Goal: Navigation & Orientation: Find specific page/section

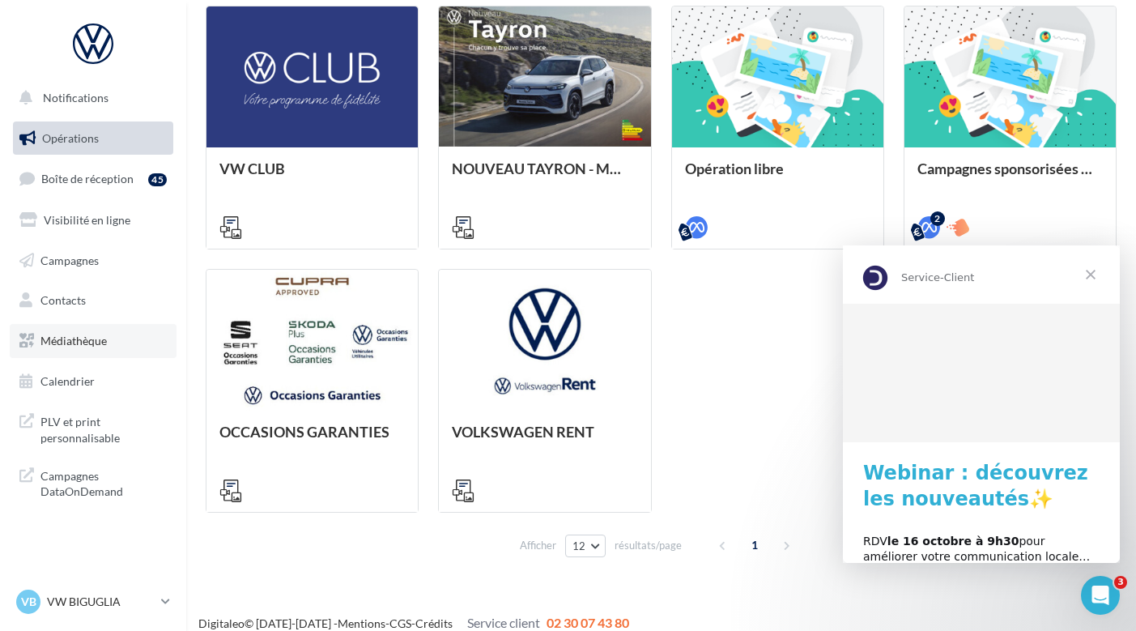
click at [88, 333] on span "Médiathèque" at bounding box center [73, 340] width 66 height 14
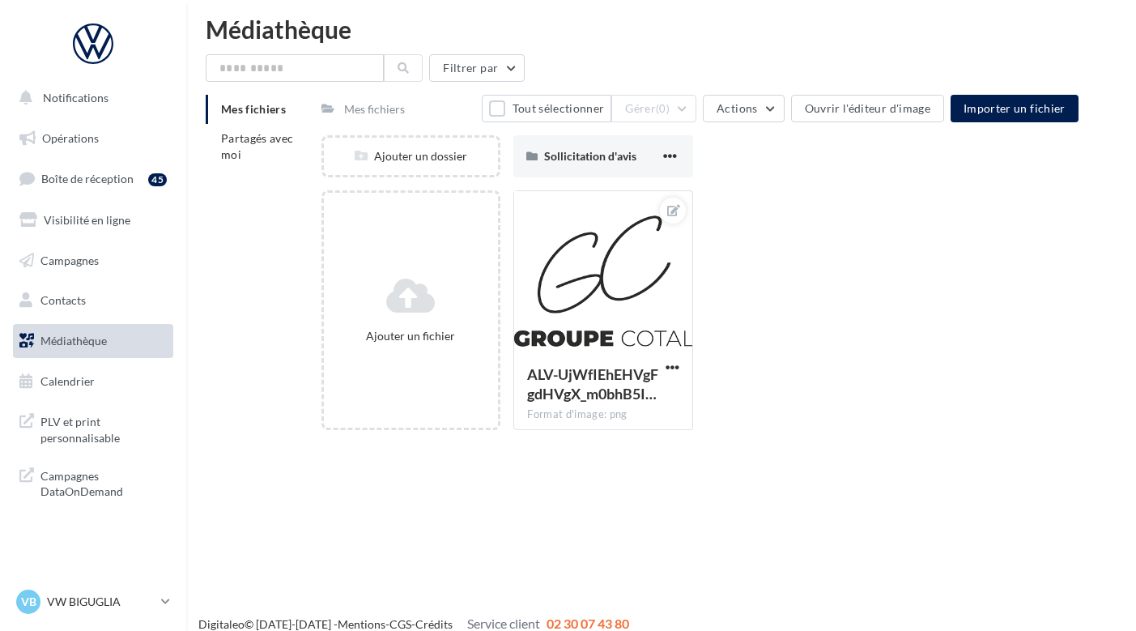
scroll to position [12, 0]
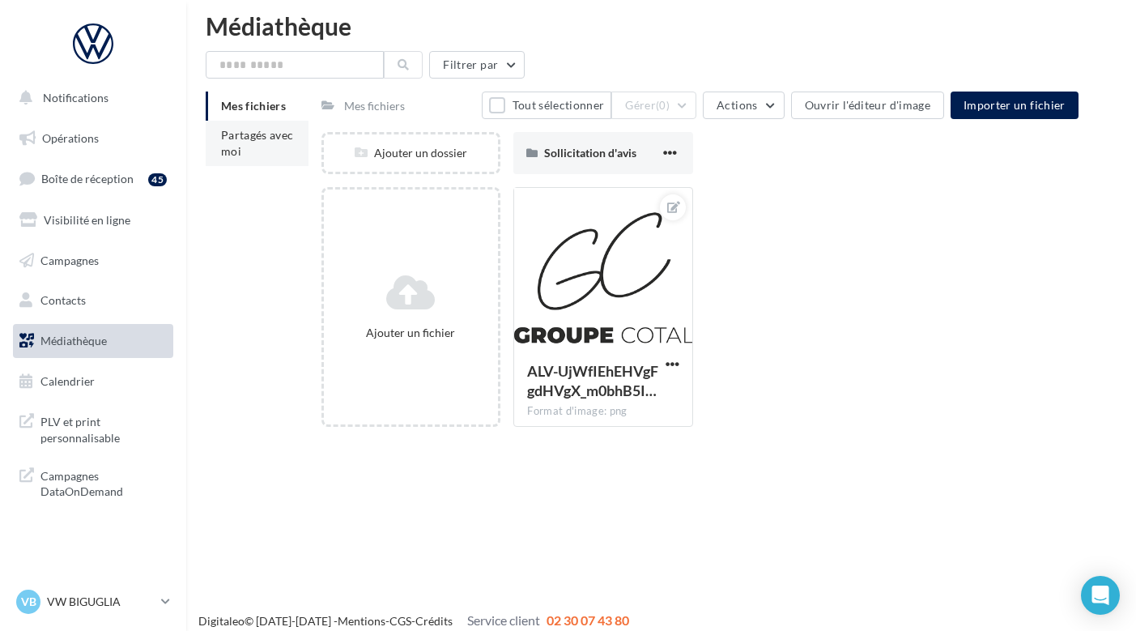
click at [271, 136] on span "Partagés avec moi" at bounding box center [257, 143] width 73 height 30
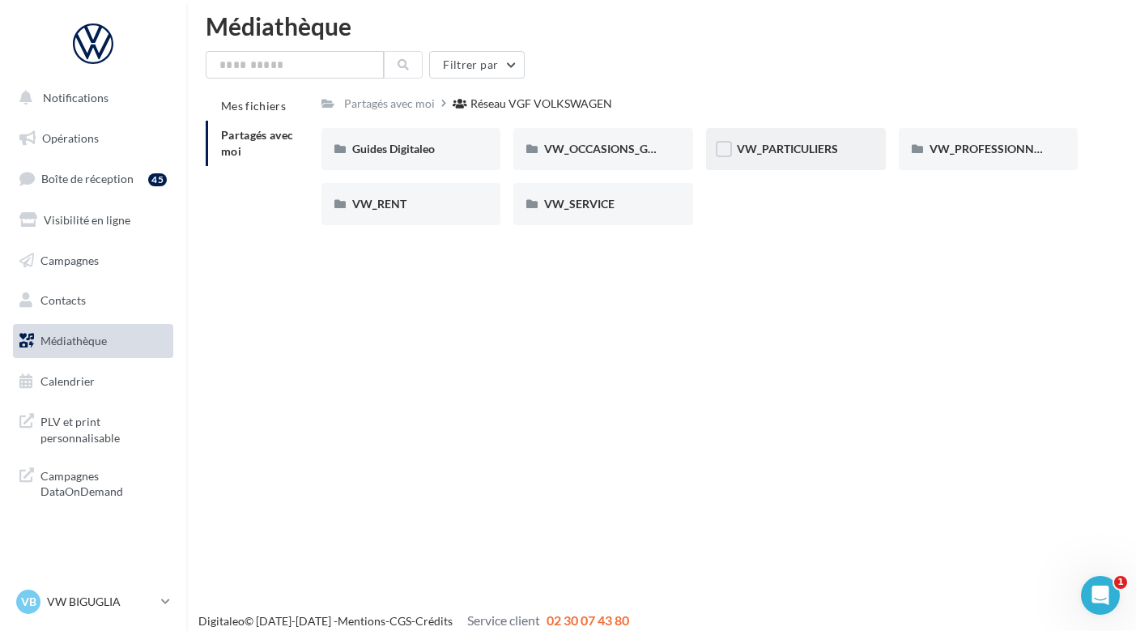
click at [770, 162] on div "VW_PARTICULIERS" at bounding box center [796, 149] width 180 height 42
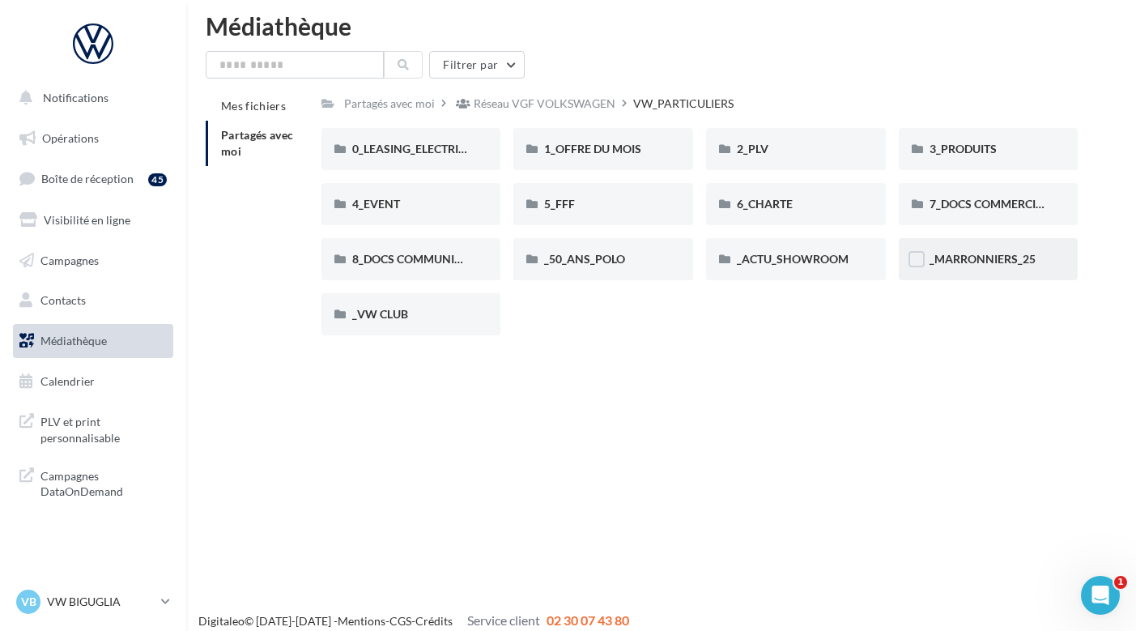
click at [947, 251] on div "_MARRONNIERS_25" at bounding box center [988, 259] width 118 height 16
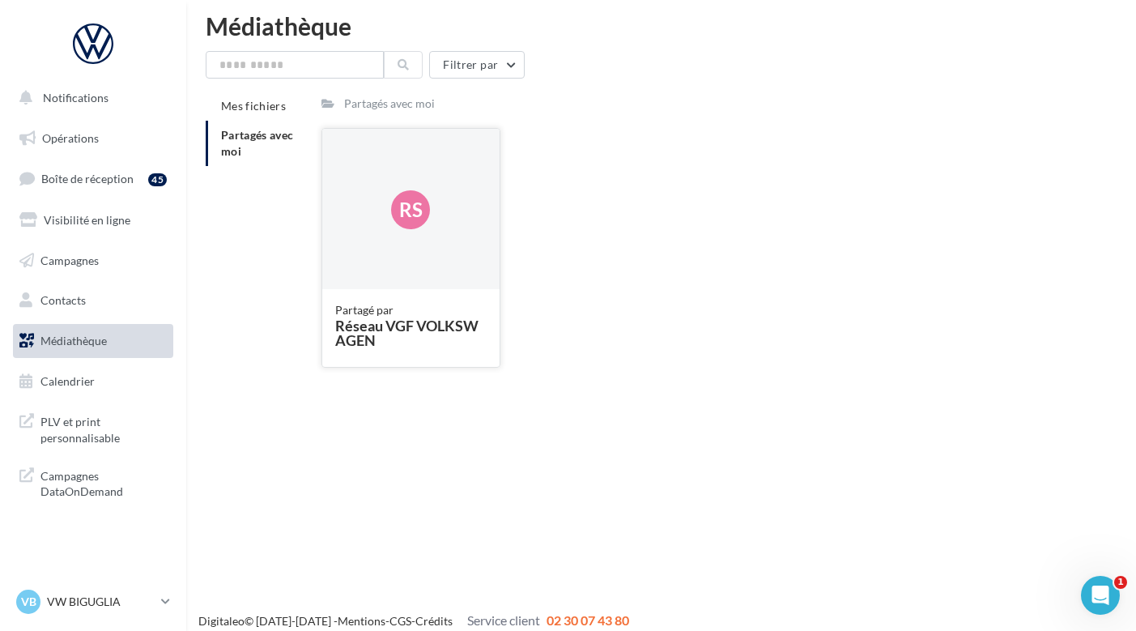
click at [356, 321] on div "Réseau VGF VOLKSWAGEN" at bounding box center [411, 332] width 152 height 29
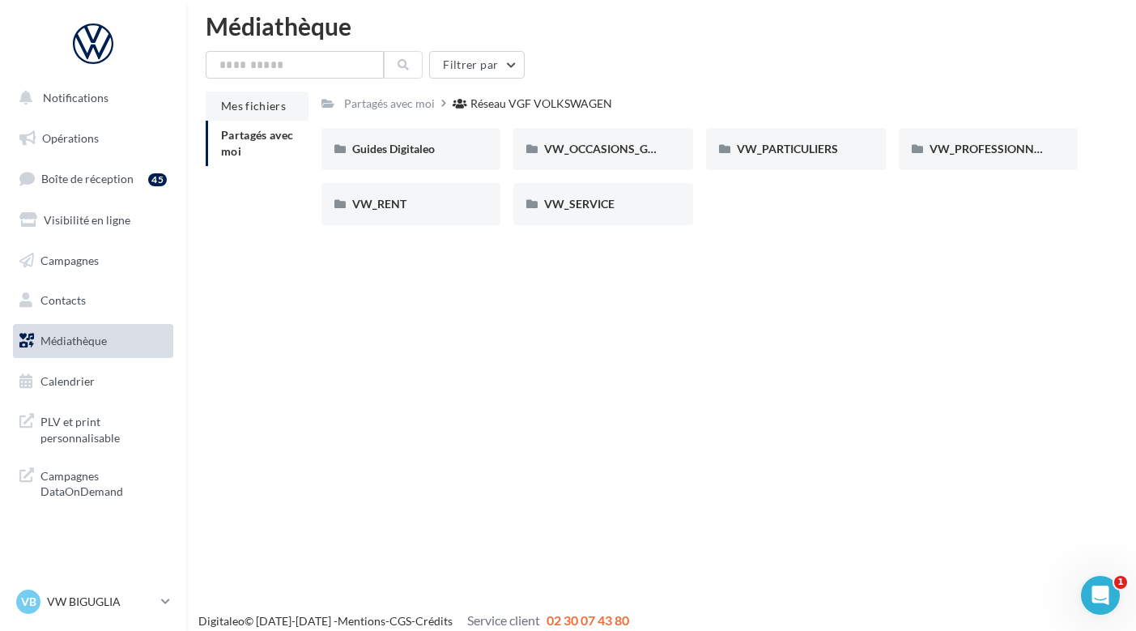
click at [261, 108] on span "Mes fichiers" at bounding box center [253, 106] width 65 height 14
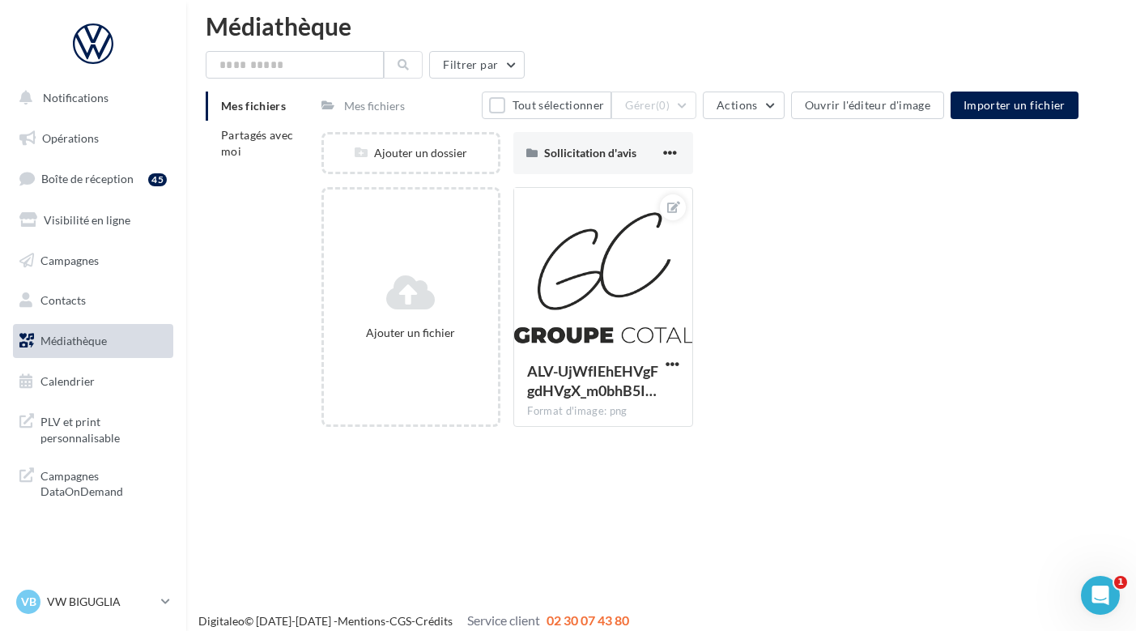
click at [100, 32] on div at bounding box center [93, 43] width 130 height 40
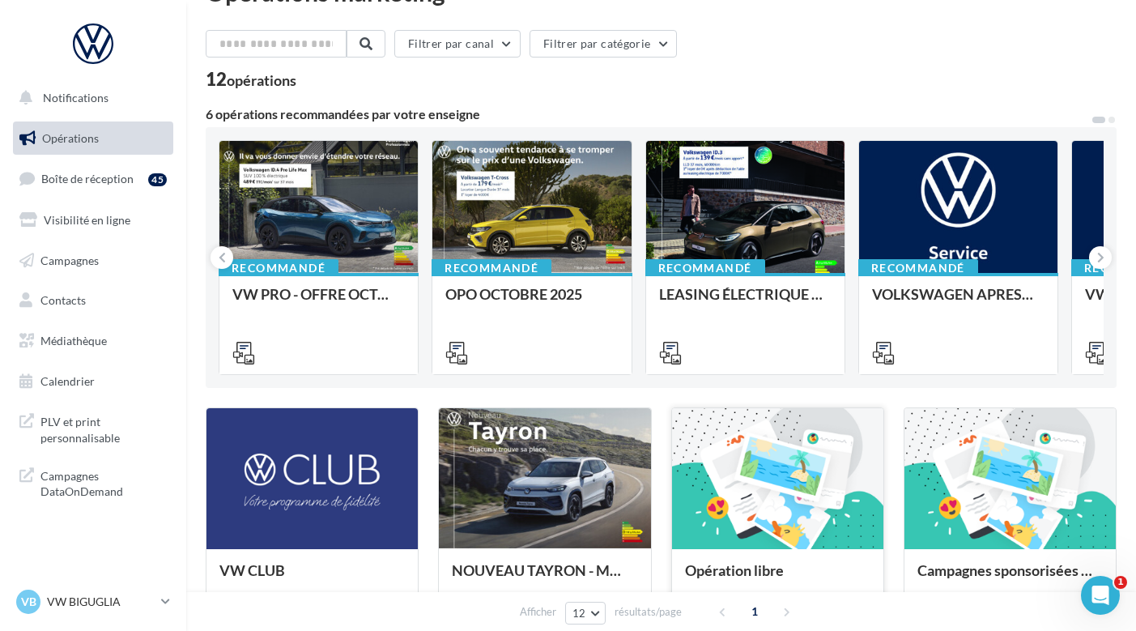
scroll to position [48, 0]
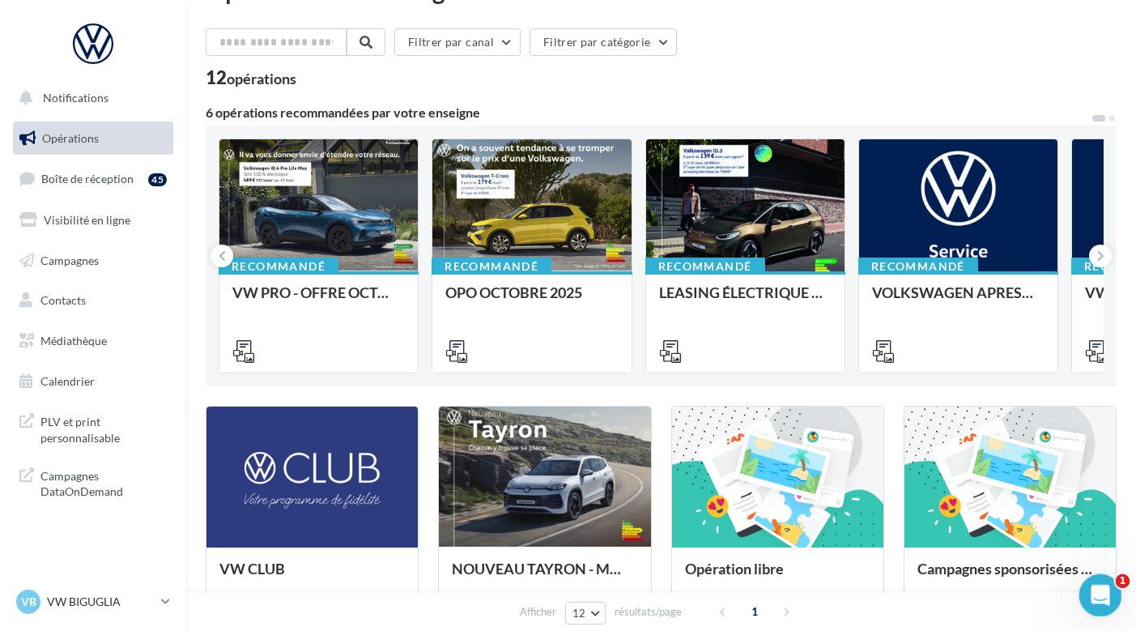
click at [1108, 594] on div "Ouvrir le Messenger Intercom" at bounding box center [1097, 592] width 53 height 53
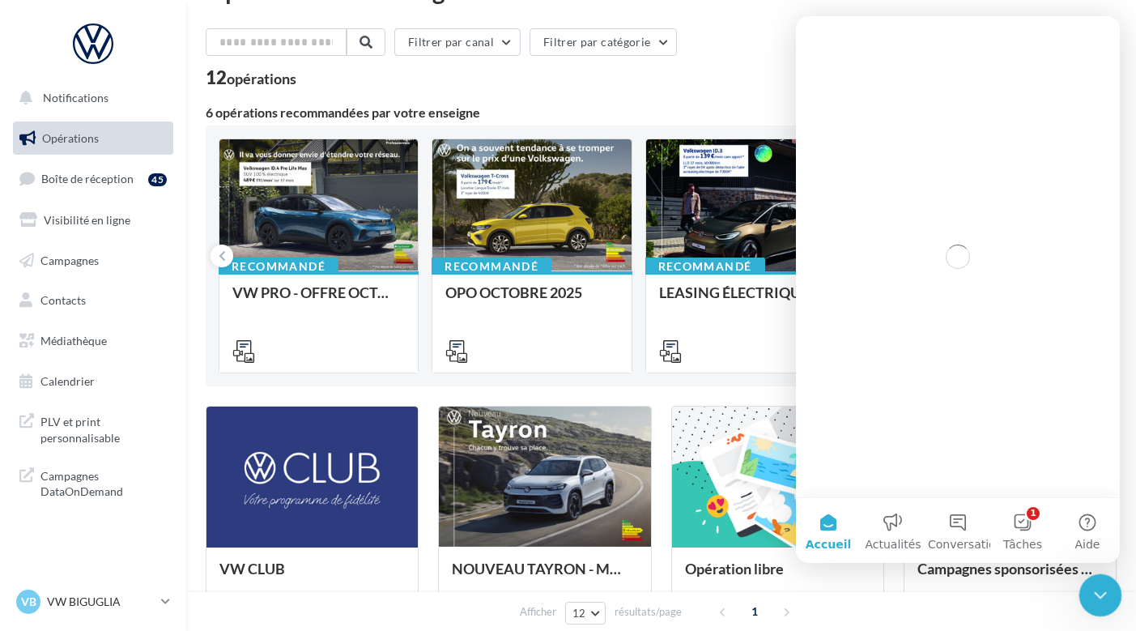
scroll to position [0, 0]
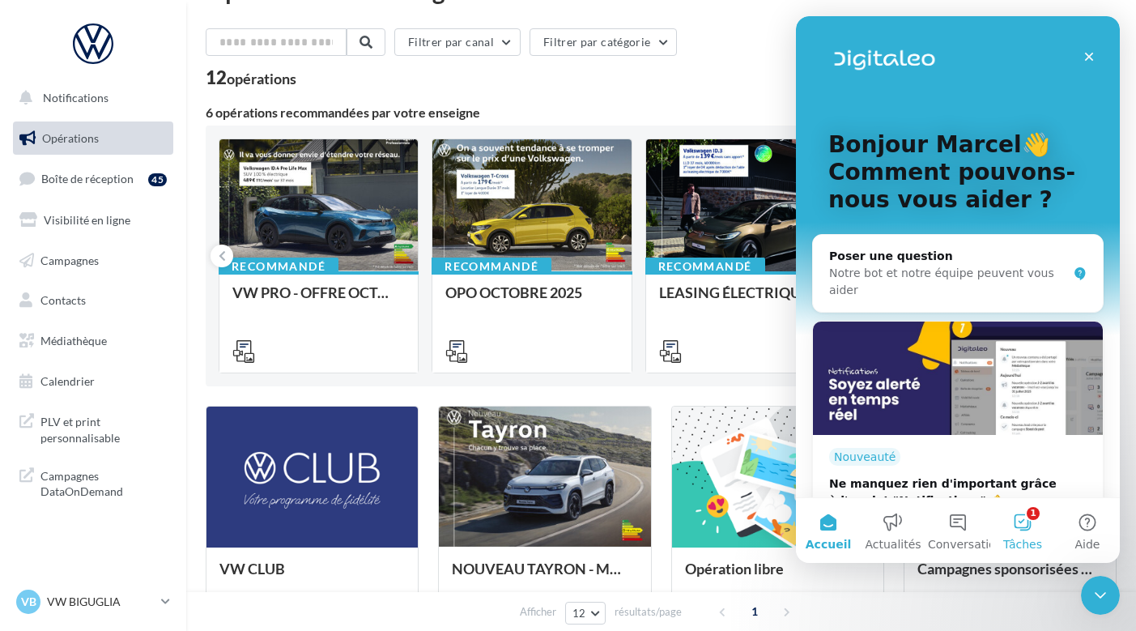
click at [1030, 526] on button "1 Tâches" at bounding box center [1022, 530] width 65 height 65
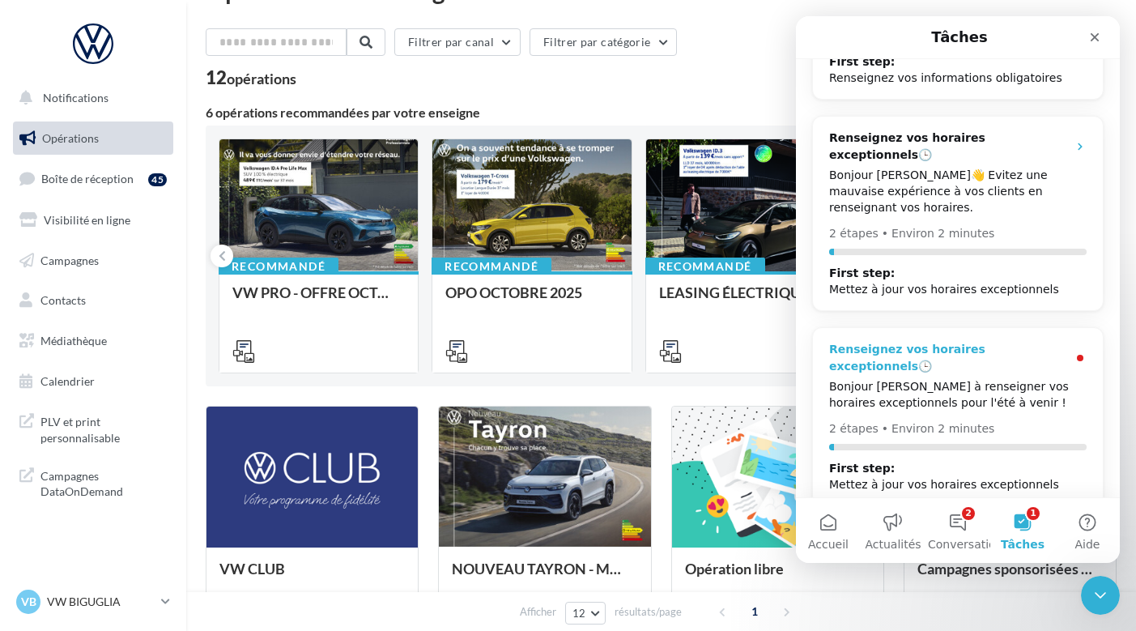
scroll to position [145, 0]
click at [958, 522] on button "2 Conversations" at bounding box center [957, 530] width 65 height 65
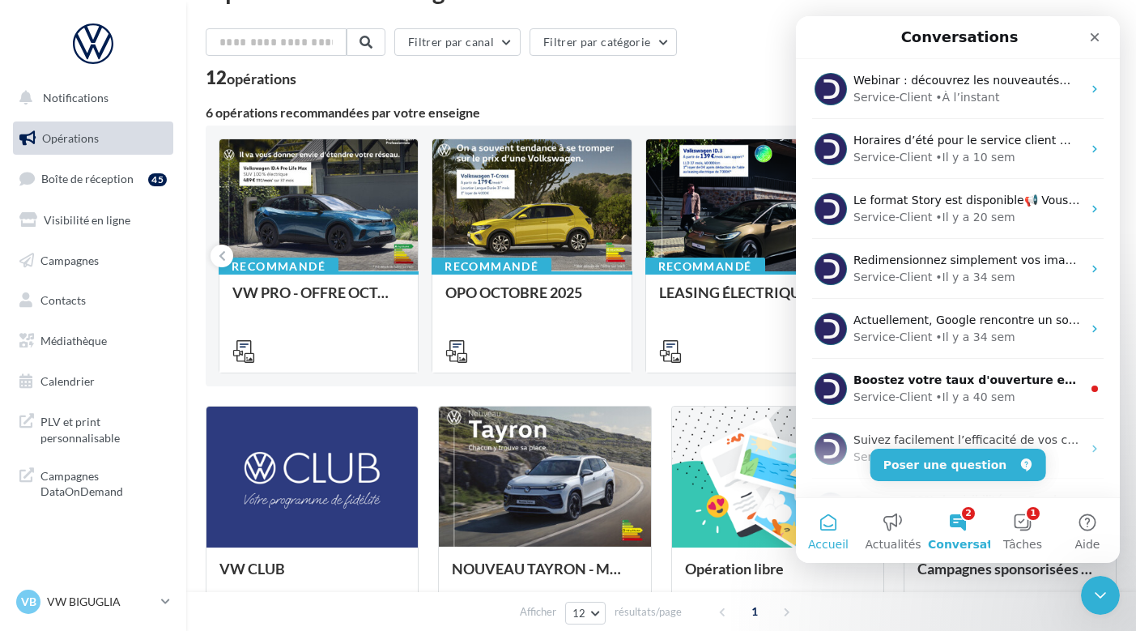
click at [843, 529] on button "Accueil" at bounding box center [828, 530] width 65 height 65
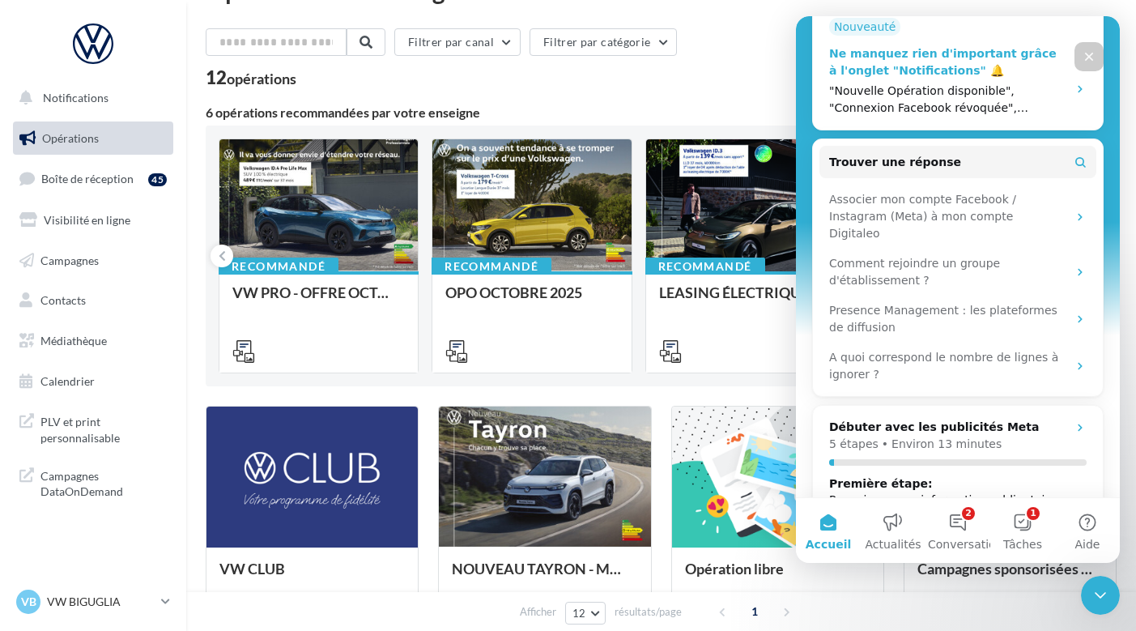
scroll to position [428, 0]
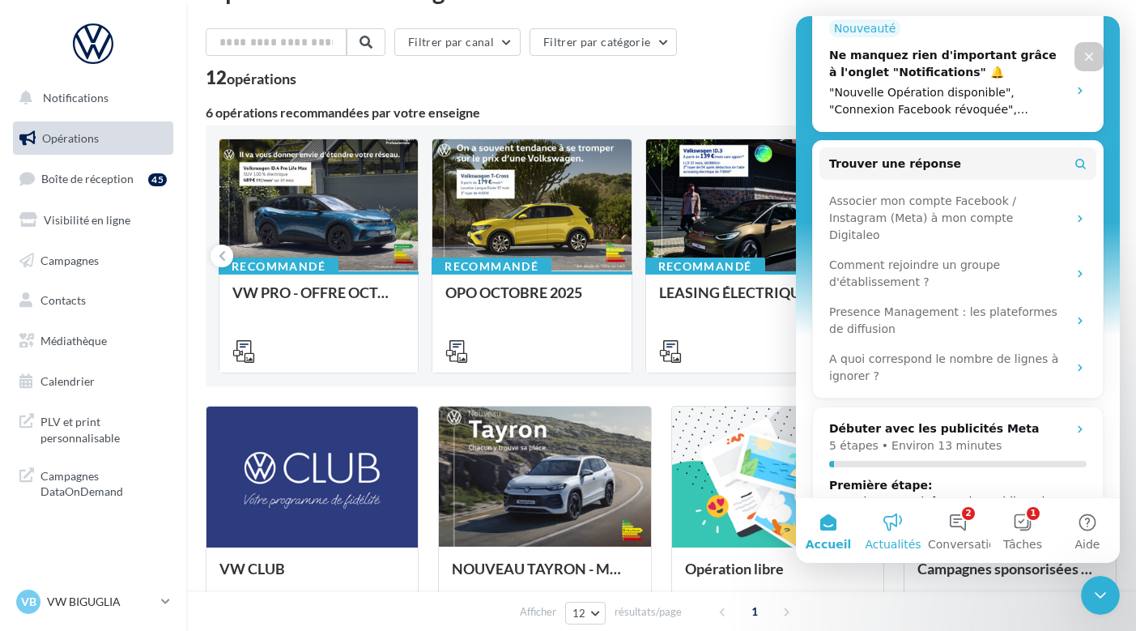
click at [875, 521] on button "Actualités" at bounding box center [892, 530] width 65 height 65
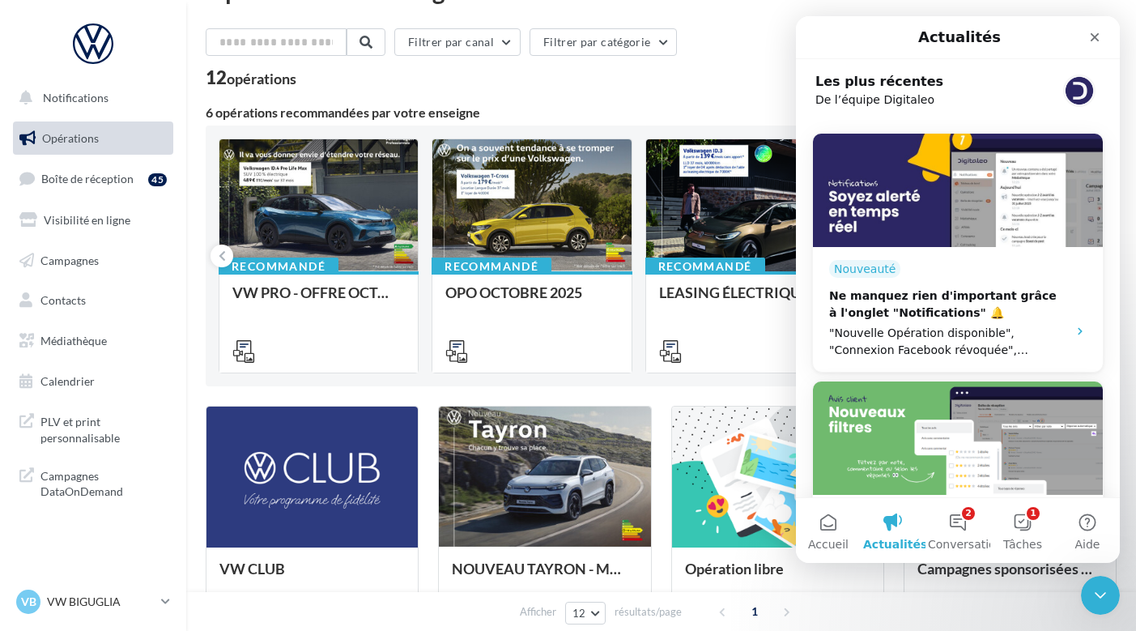
scroll to position [0, 0]
click at [1090, 28] on div "Fermer" at bounding box center [1094, 37] width 29 height 29
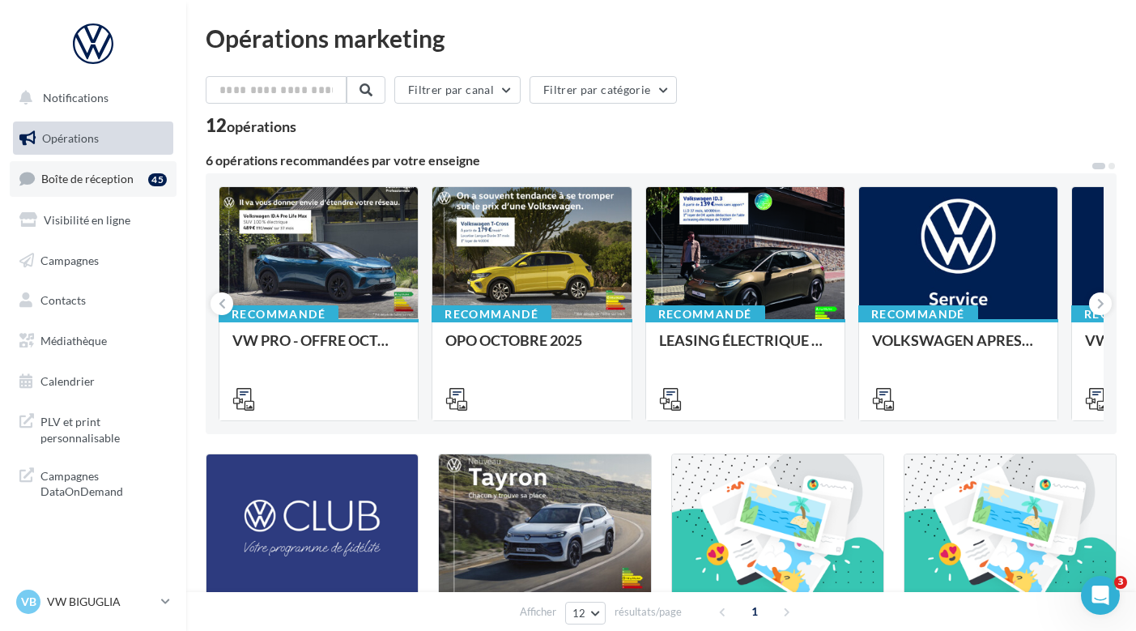
click at [105, 179] on span "Boîte de réception" at bounding box center [87, 179] width 92 height 14
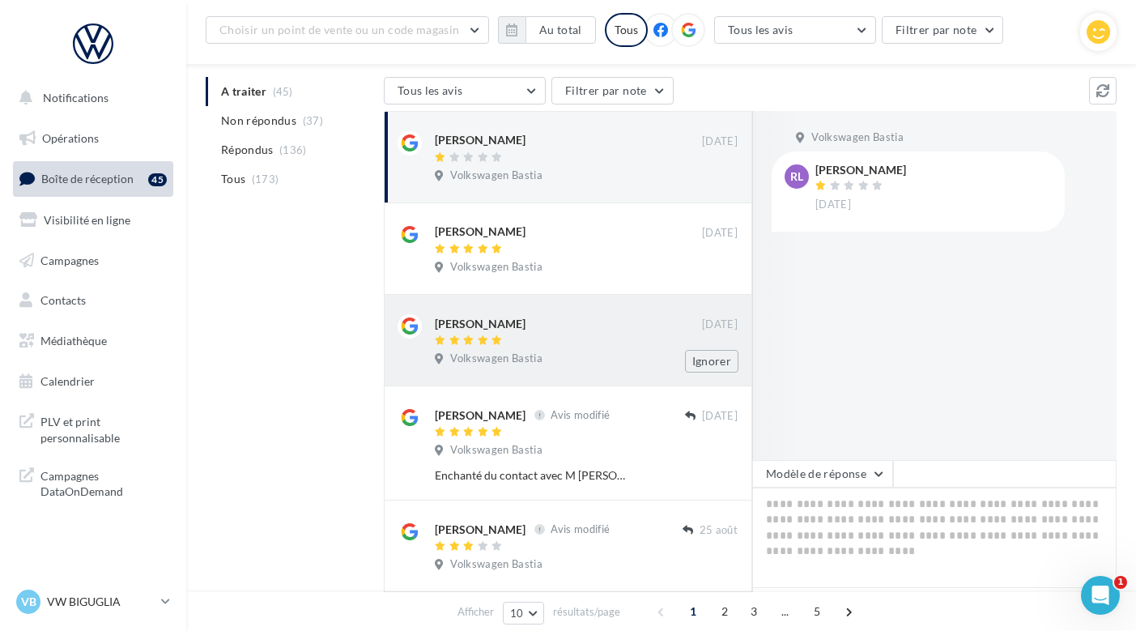
scroll to position [172, 0]
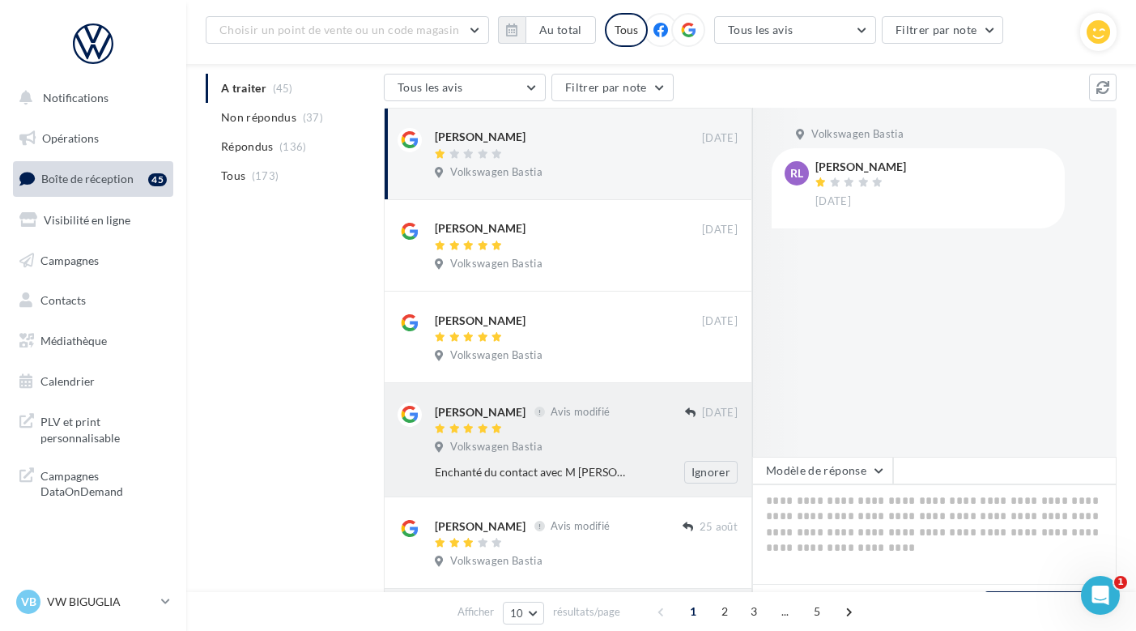
click at [648, 465] on div "Ignorer" at bounding box center [697, 472] width 105 height 23
click at [596, 440] on div "Volkswagen Bastia" at bounding box center [586, 449] width 303 height 18
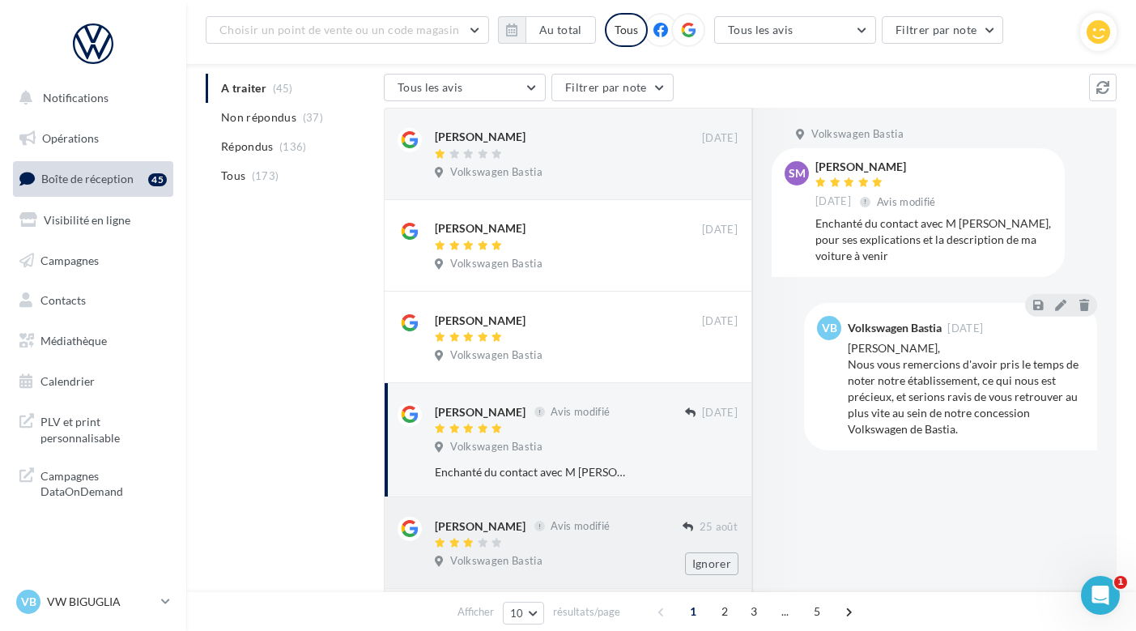
click at [596, 554] on div "Volkswagen Bastia" at bounding box center [586, 563] width 303 height 18
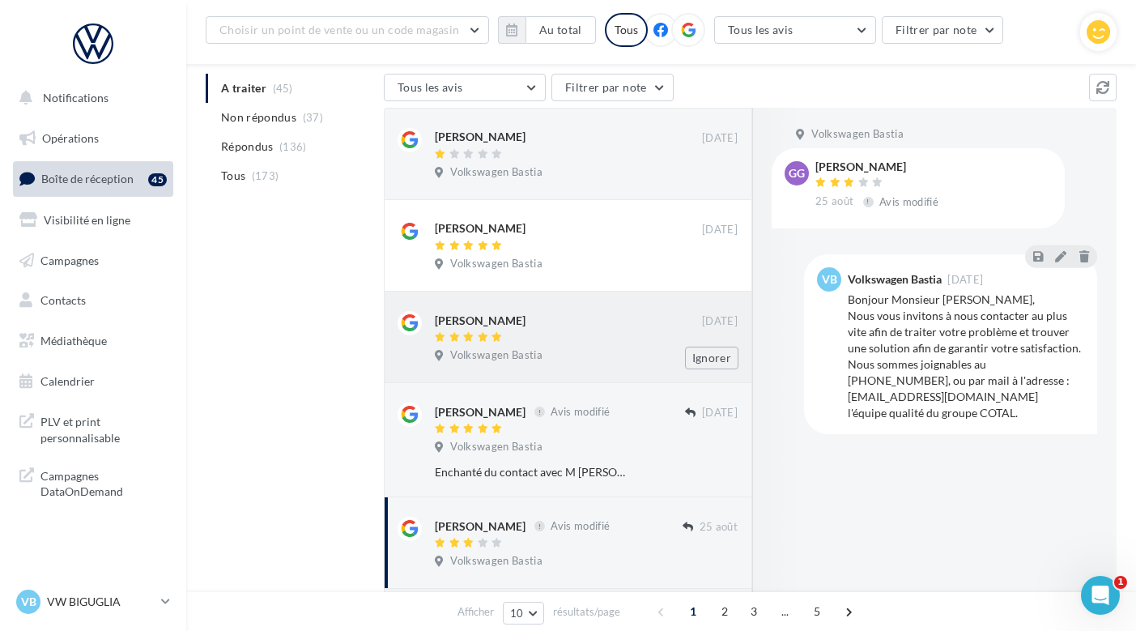
click at [567, 313] on div "Dominique Ugolini" at bounding box center [568, 319] width 267 height 17
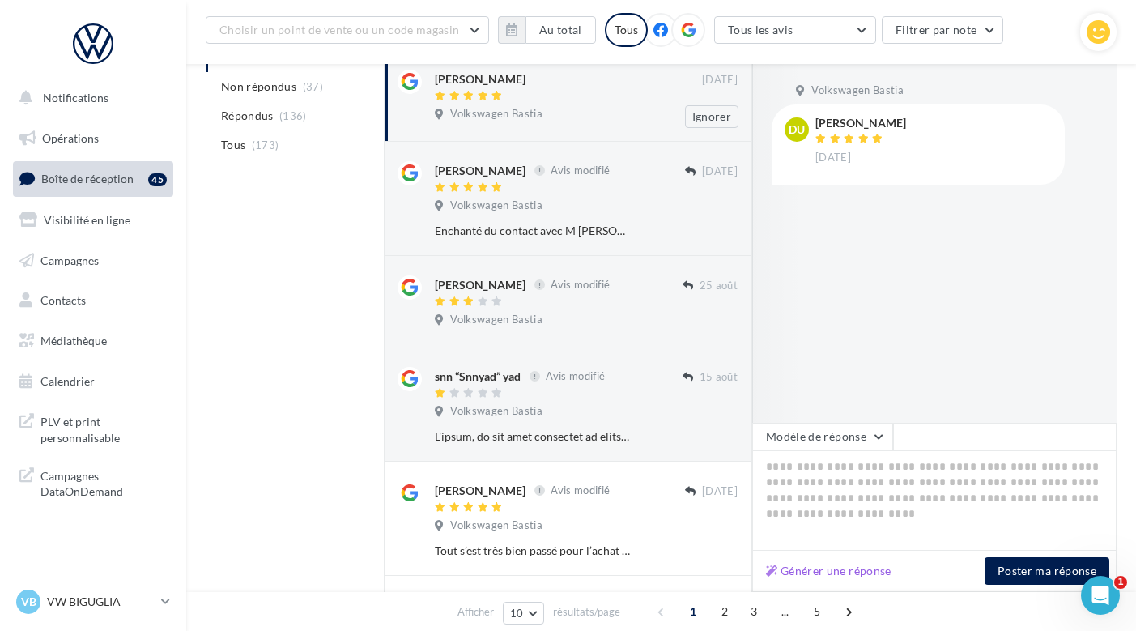
scroll to position [423, 0]
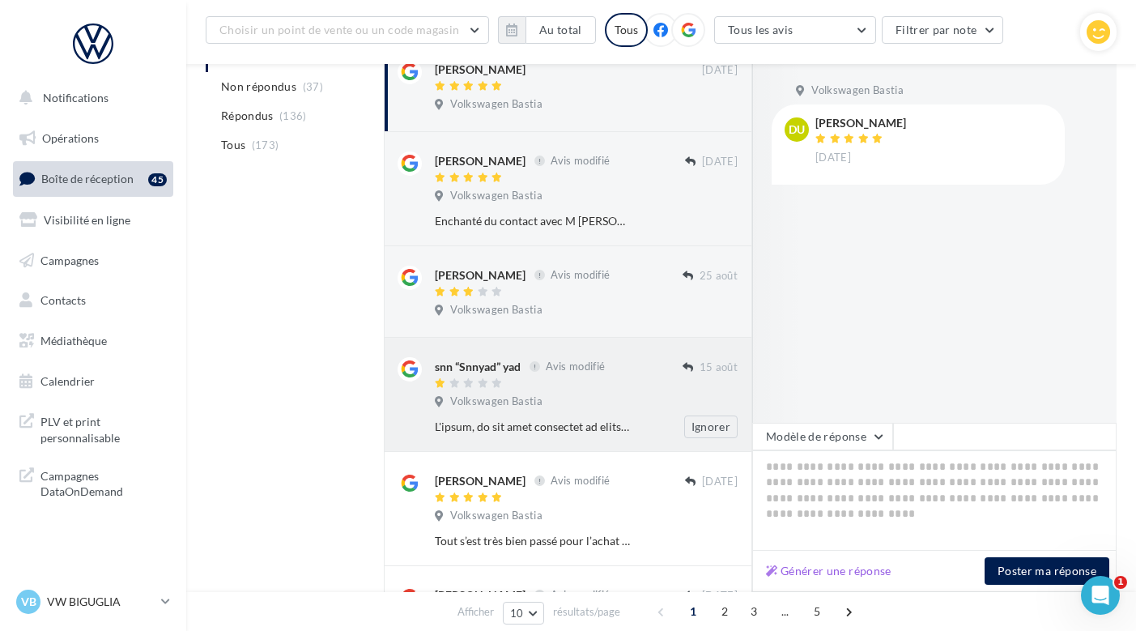
click at [605, 394] on div "Volkswagen Bastia" at bounding box center [586, 403] width 303 height 18
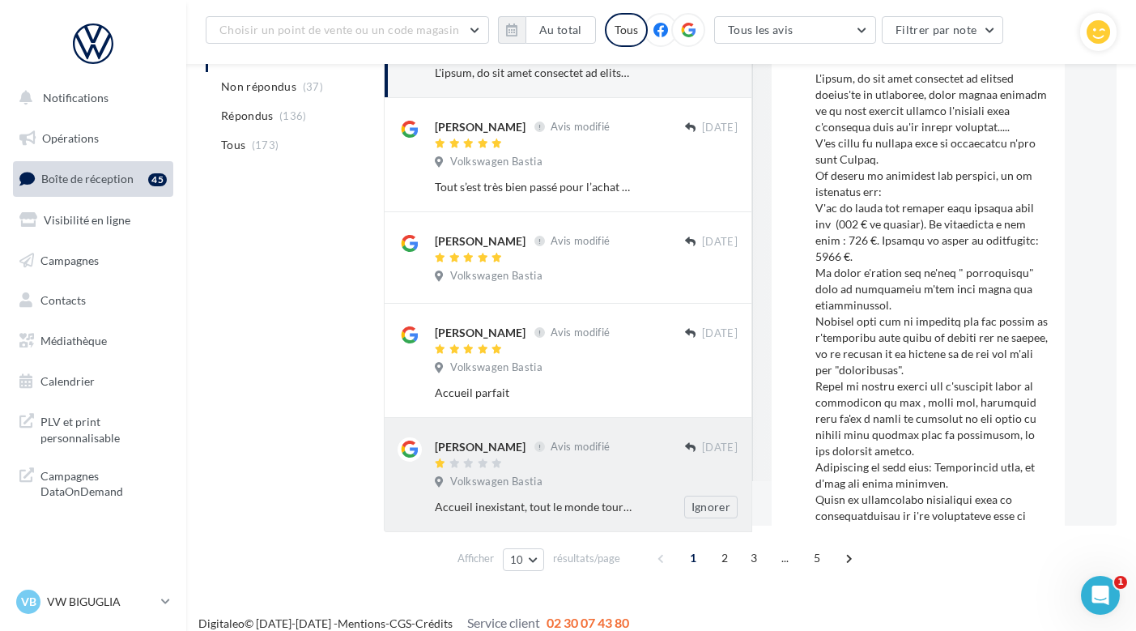
scroll to position [775, 0]
click at [619, 459] on div at bounding box center [560, 466] width 250 height 14
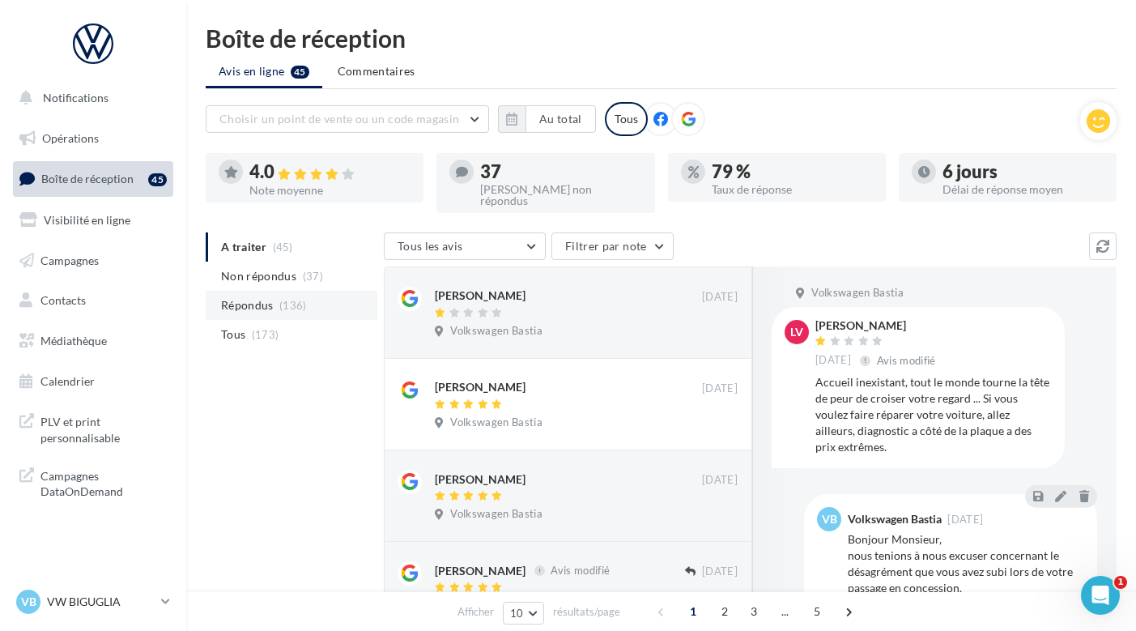
scroll to position [0, 0]
click at [282, 268] on span "Non répondus" at bounding box center [258, 276] width 75 height 16
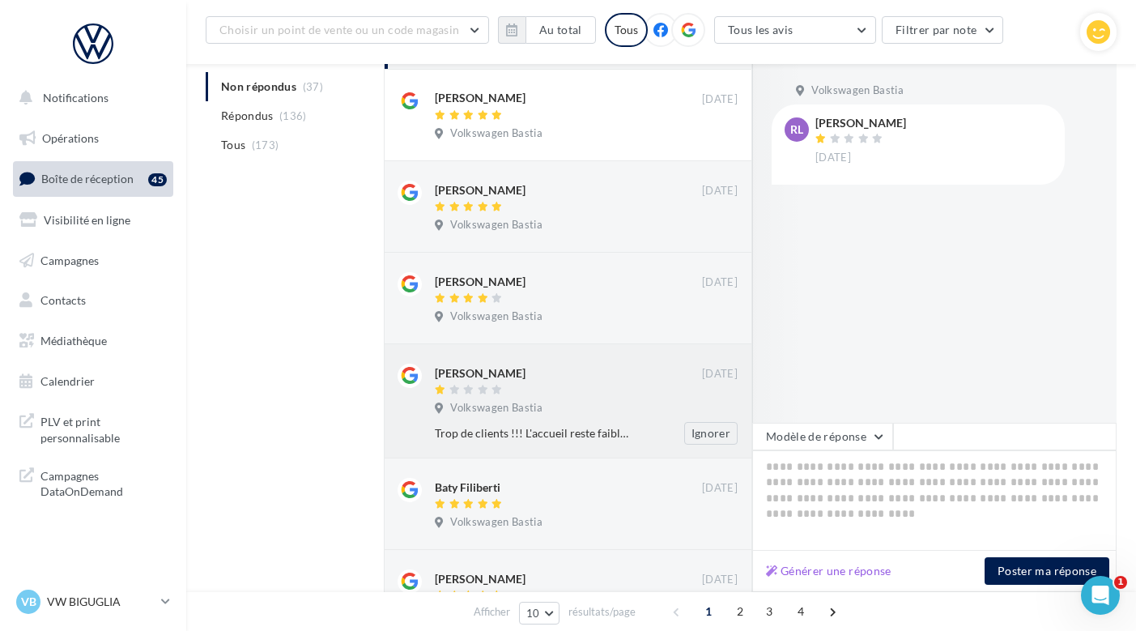
scroll to position [308, 0]
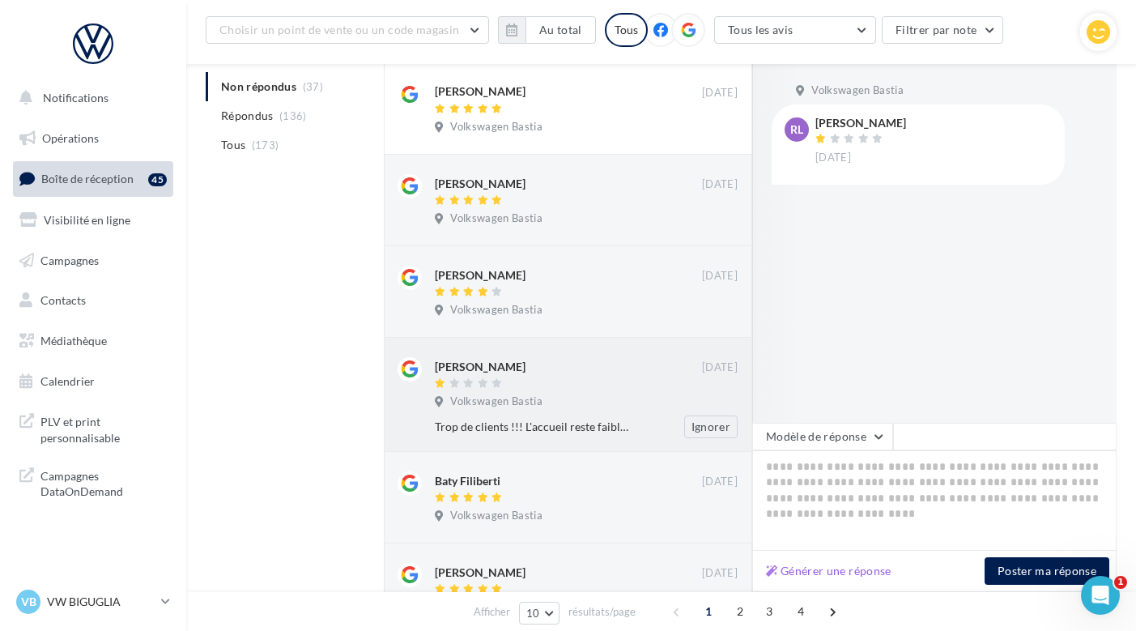
click at [607, 378] on div at bounding box center [568, 385] width 267 height 14
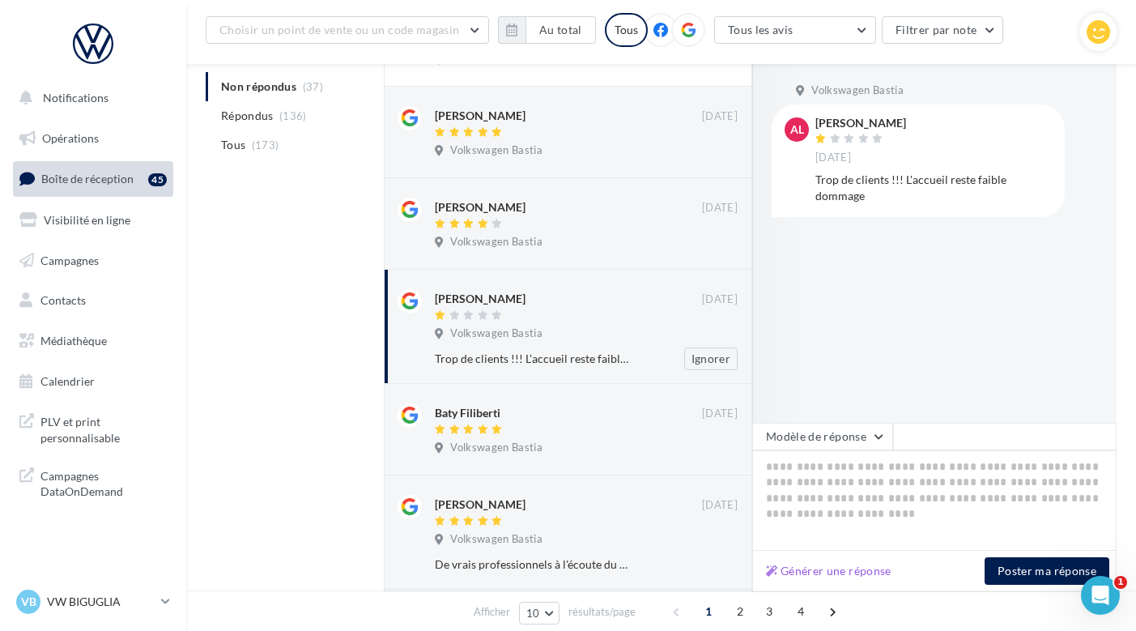
scroll to position [468, 0]
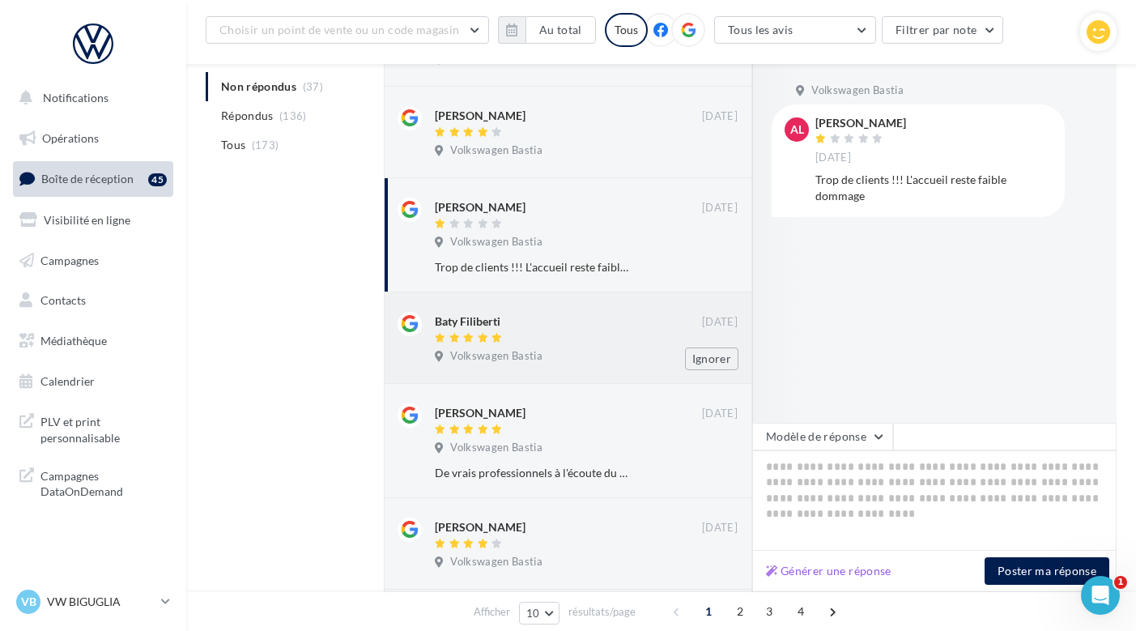
click at [617, 349] on div "Volkswagen Bastia" at bounding box center [586, 358] width 303 height 18
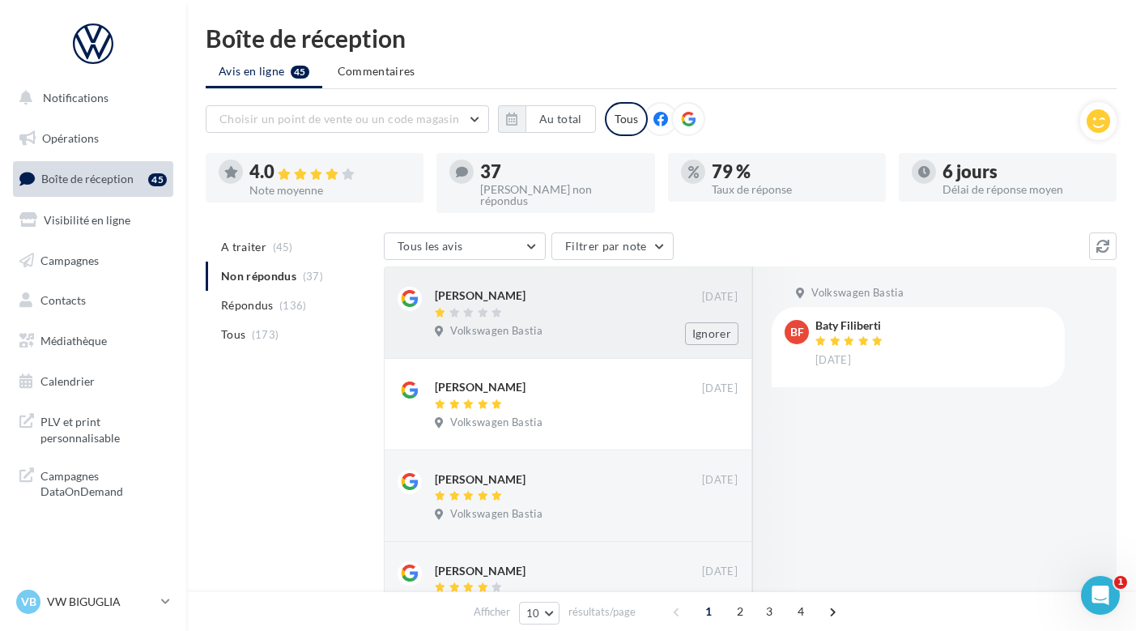
scroll to position [0, 0]
click at [75, 32] on div at bounding box center [93, 43] width 130 height 40
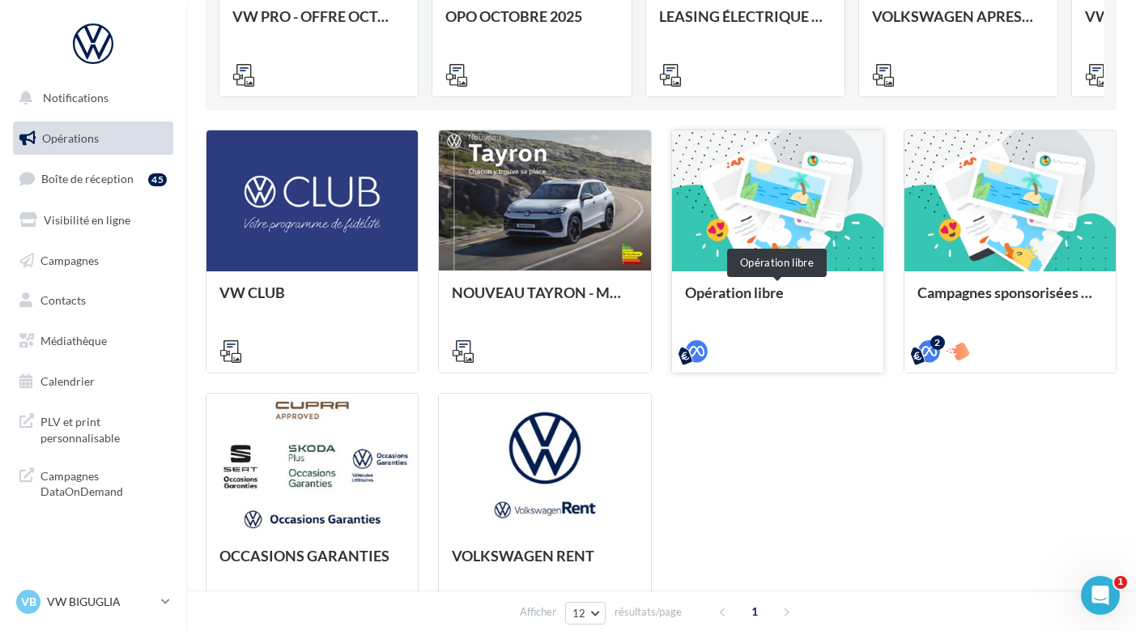
scroll to position [325, 0]
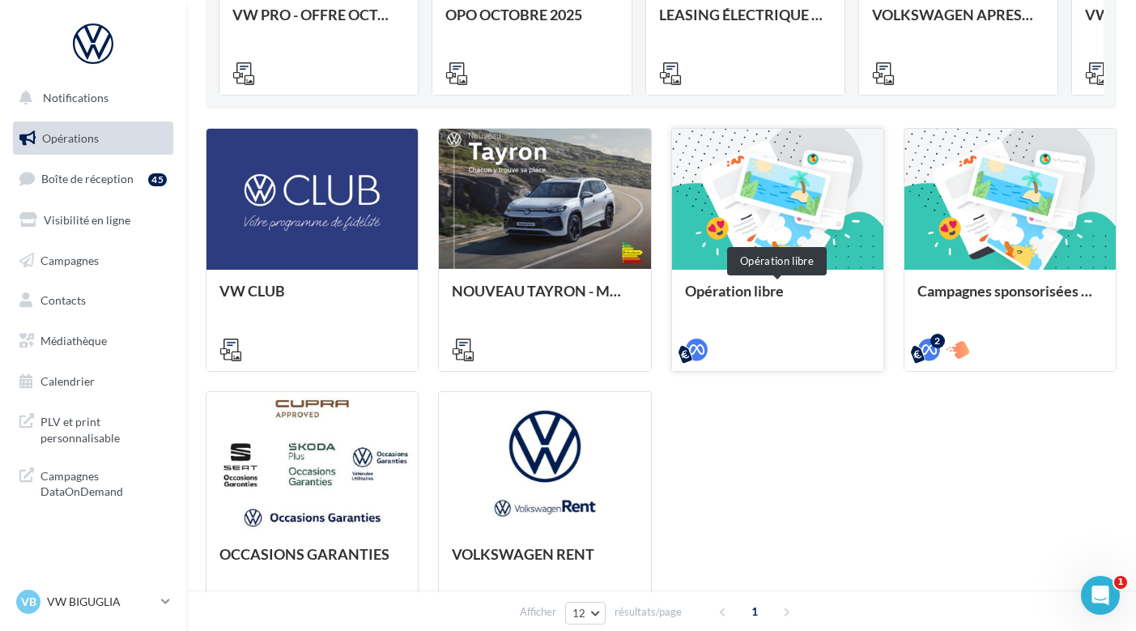
click at [737, 303] on div "Opération libre" at bounding box center [777, 298] width 185 height 32
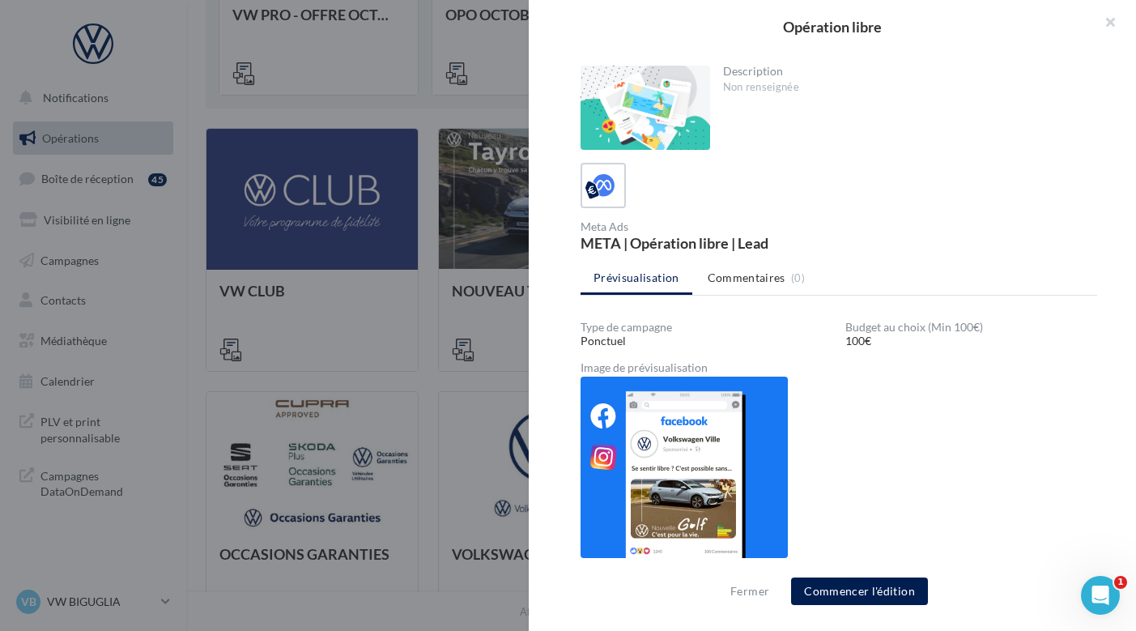
scroll to position [0, 0]
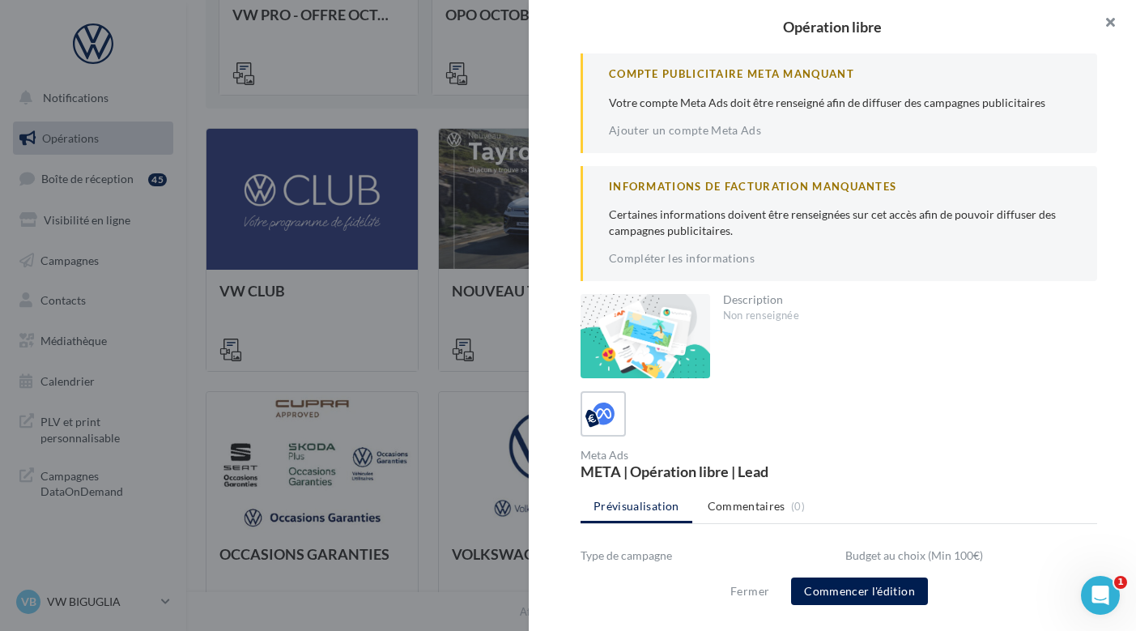
click at [1119, 22] on button "button" at bounding box center [1103, 24] width 65 height 49
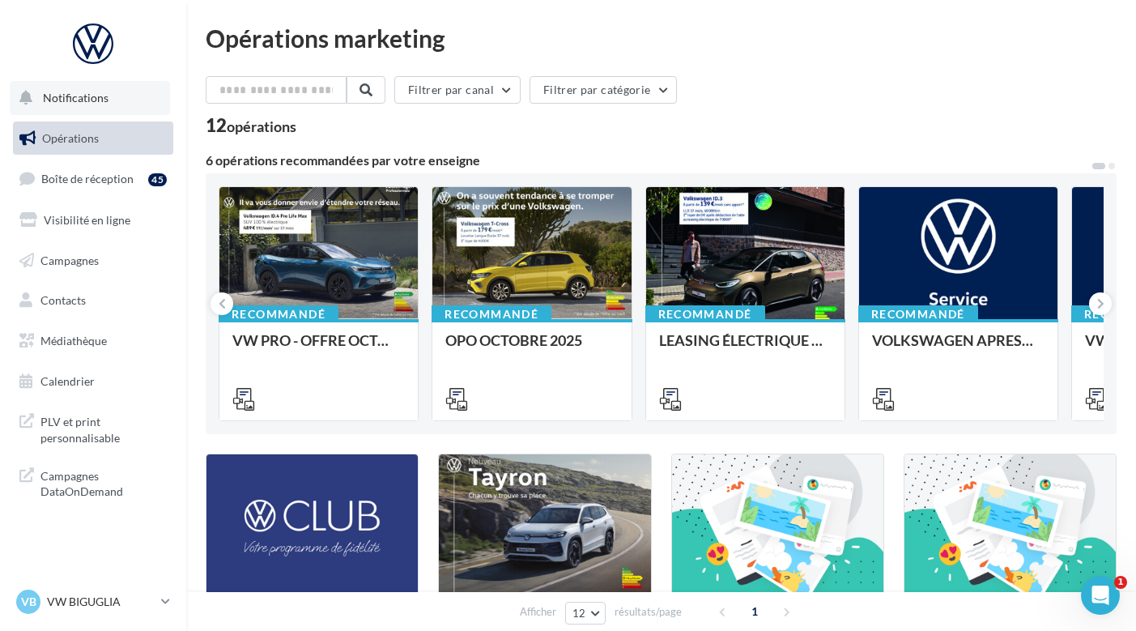
click at [121, 105] on button "Notifications" at bounding box center [90, 98] width 160 height 34
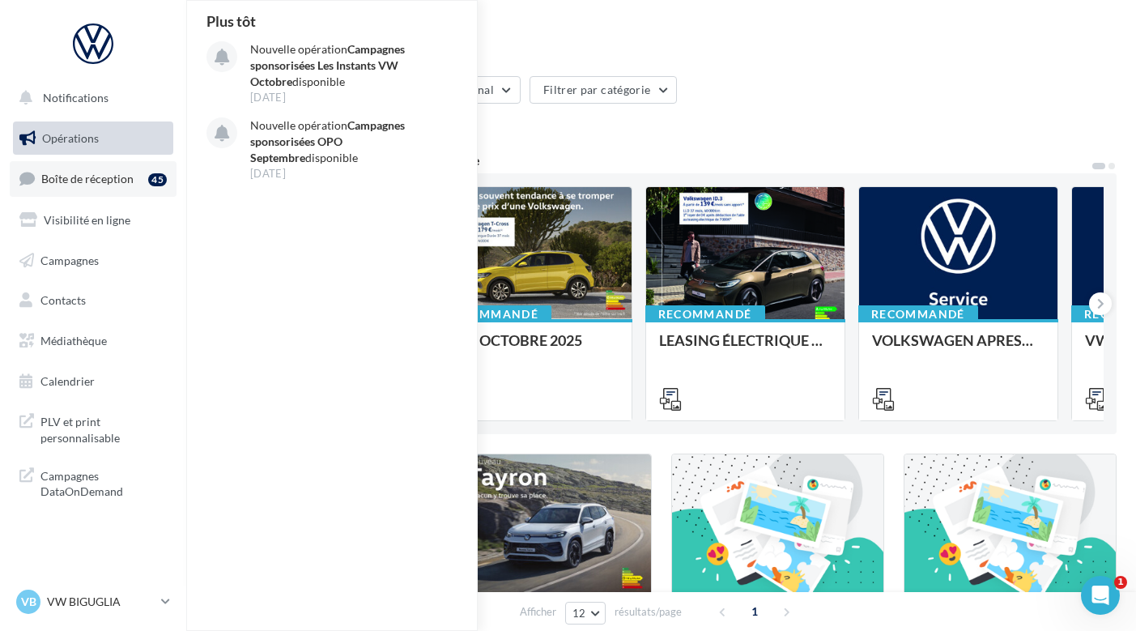
click at [90, 176] on span "Boîte de réception" at bounding box center [87, 179] width 92 height 14
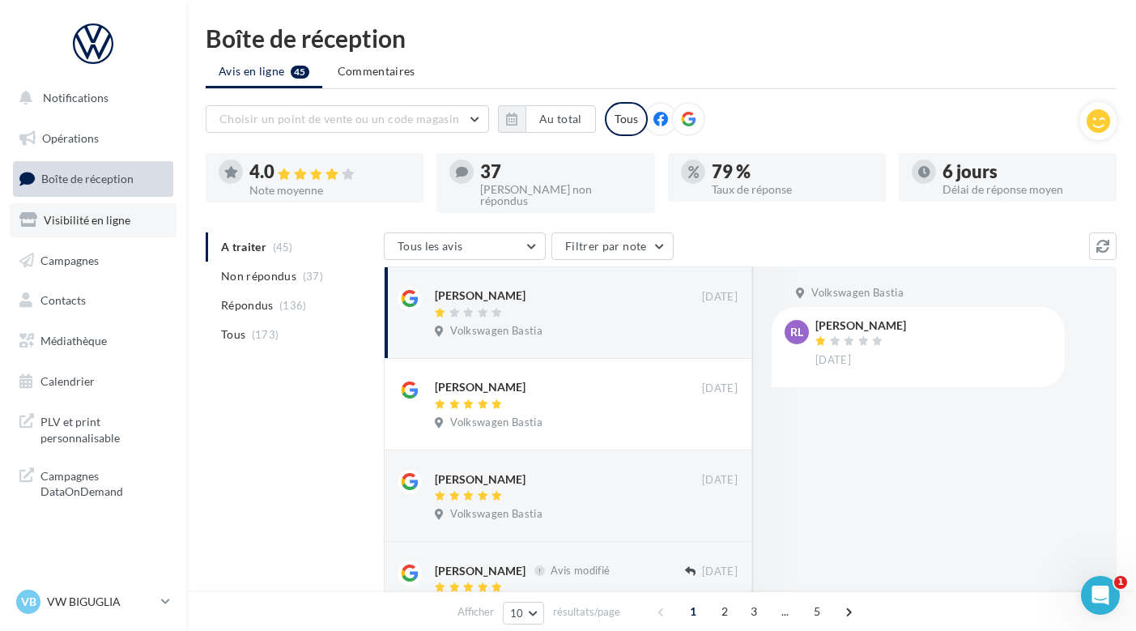
click at [88, 215] on span "Visibilité en ligne" at bounding box center [87, 220] width 87 height 14
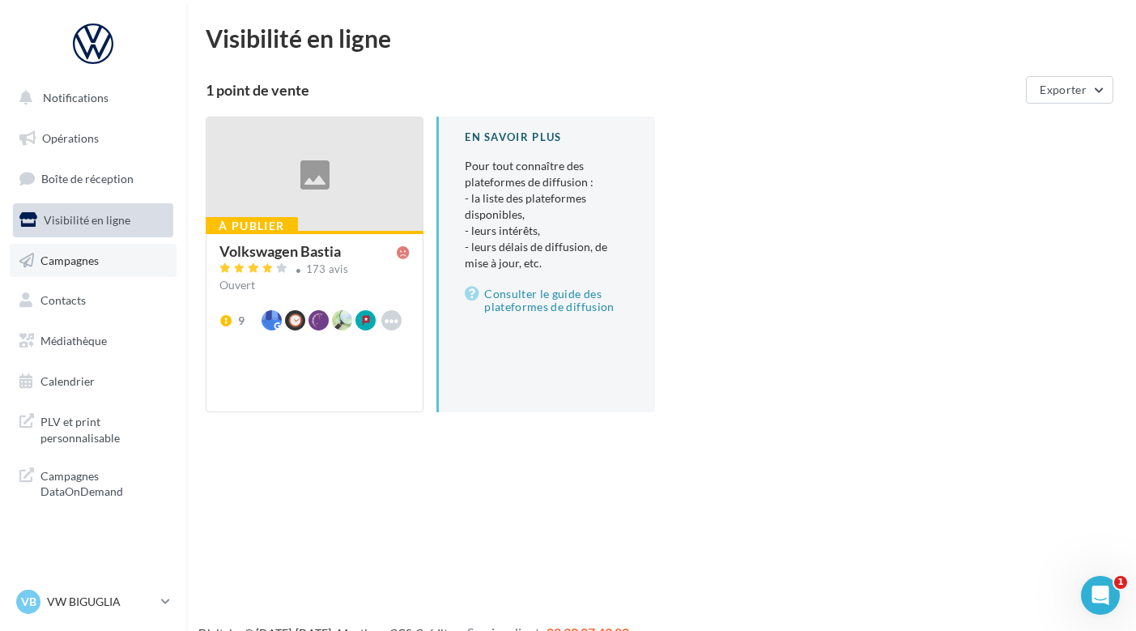
click at [83, 259] on span "Campagnes" at bounding box center [69, 260] width 58 height 14
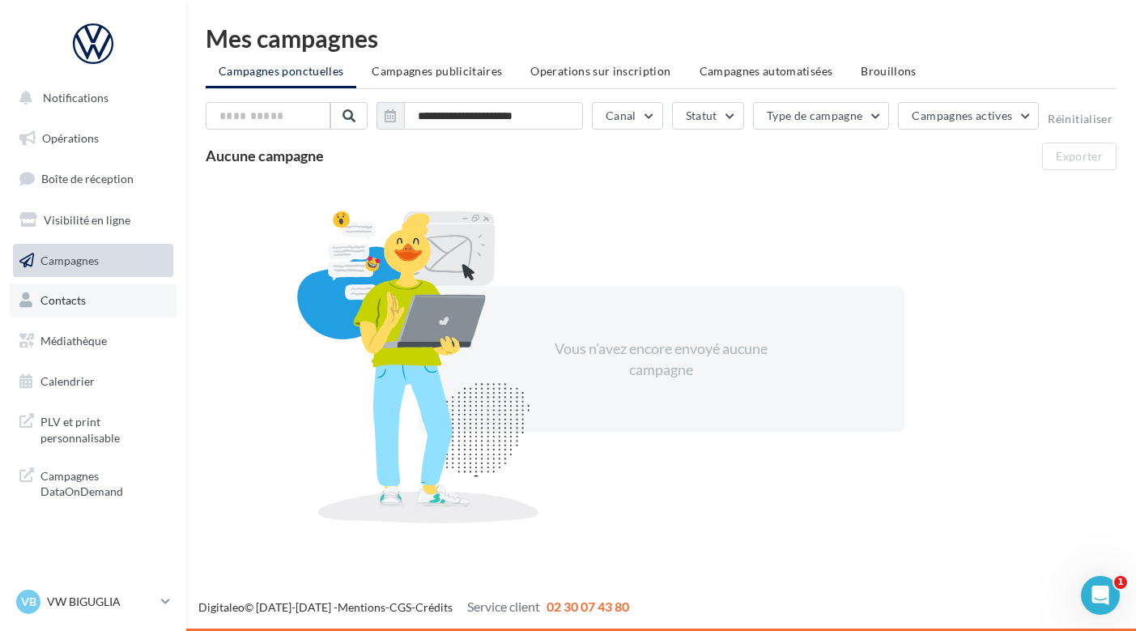
click at [84, 289] on link "Contacts" at bounding box center [93, 300] width 167 height 34
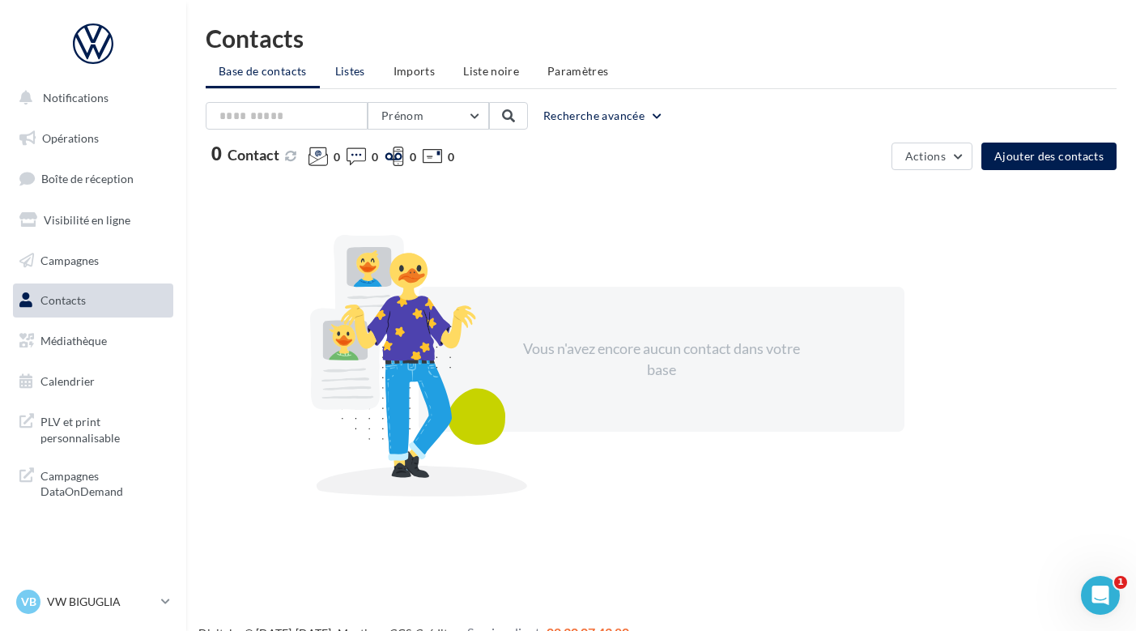
click at [347, 64] on span "Listes" at bounding box center [350, 71] width 30 height 14
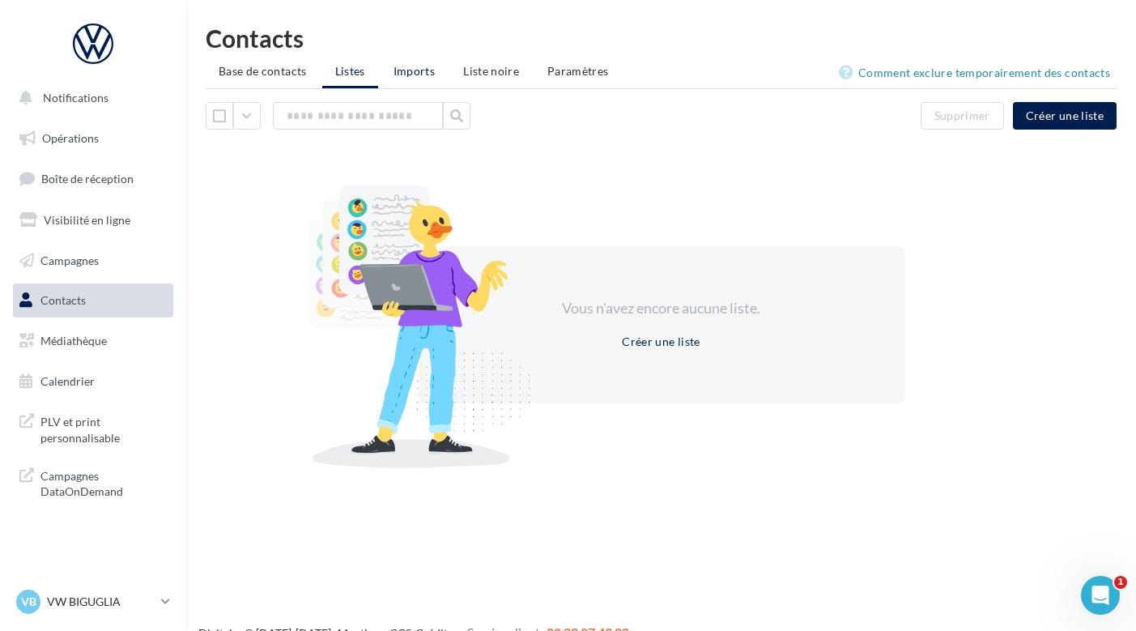
click at [421, 68] on span "Imports" at bounding box center [413, 71] width 41 height 14
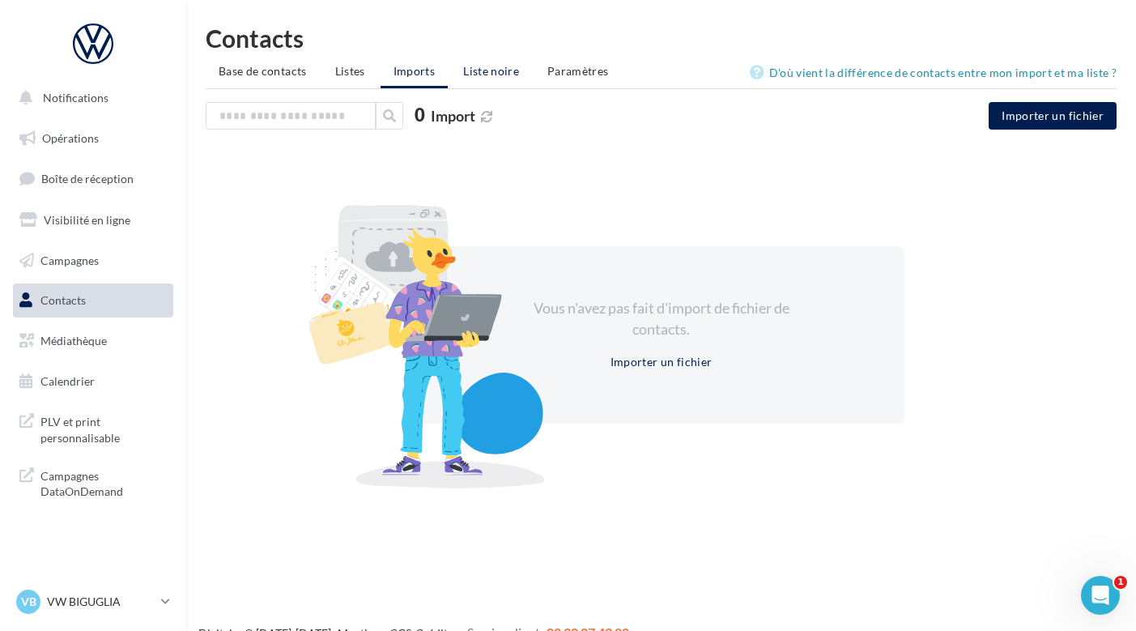
click at [488, 74] on span "Liste noire" at bounding box center [491, 71] width 56 height 14
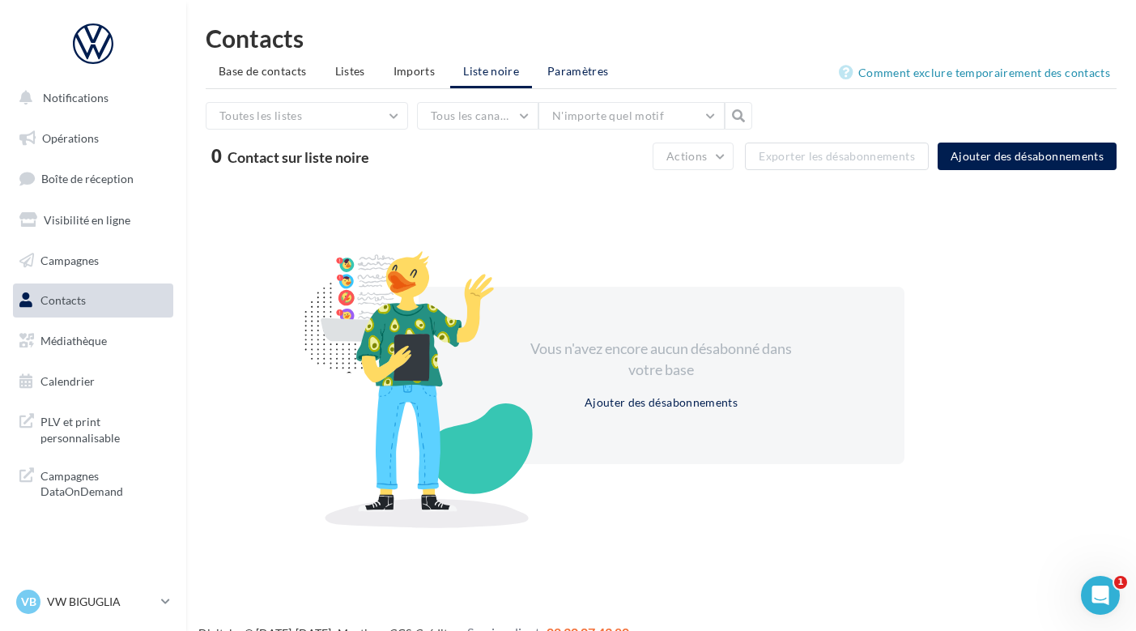
click at [564, 70] on span "Paramètres" at bounding box center [578, 71] width 62 height 14
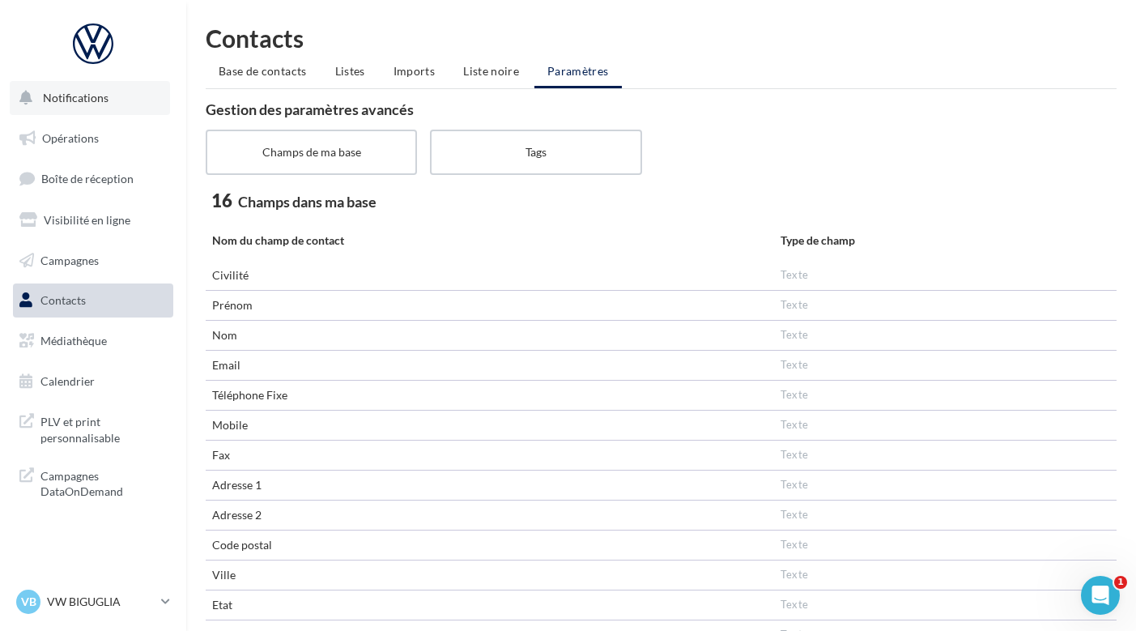
click at [113, 104] on button "Notifications" at bounding box center [90, 98] width 160 height 34
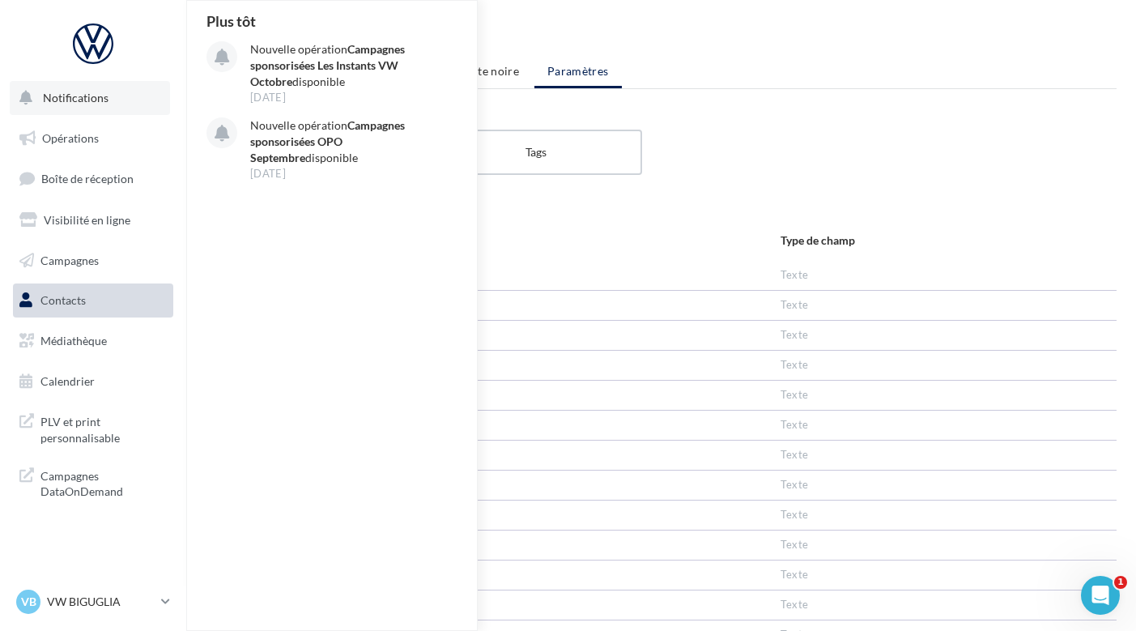
click at [79, 100] on span "Notifications" at bounding box center [76, 98] width 66 height 14
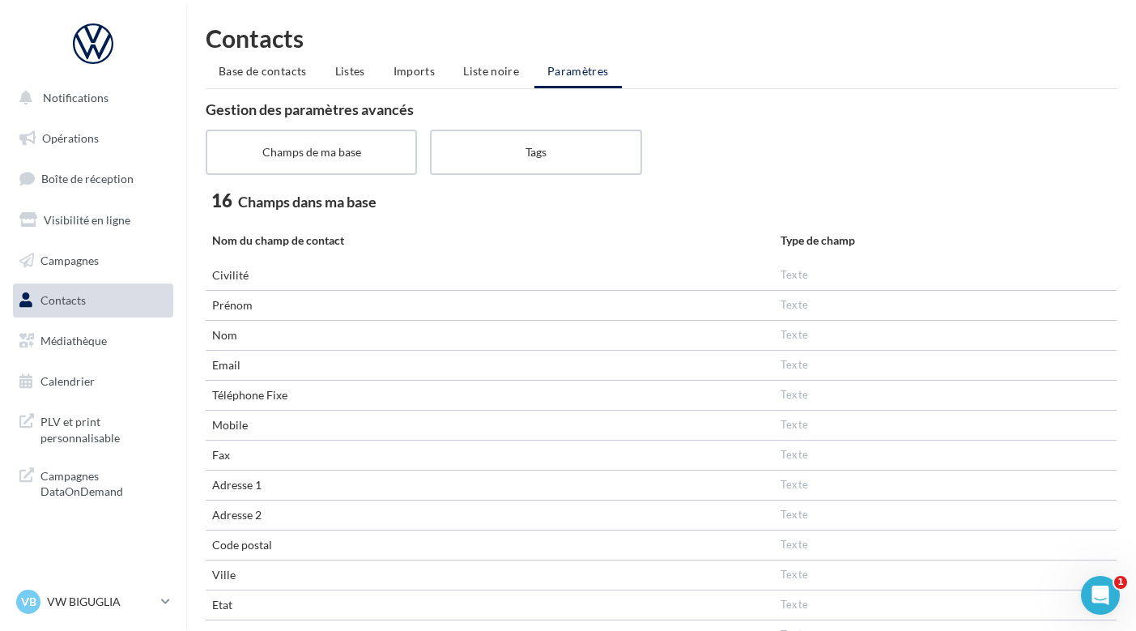
click at [95, 48] on div at bounding box center [93, 43] width 130 height 40
